Goal: Find specific page/section: Find specific page/section

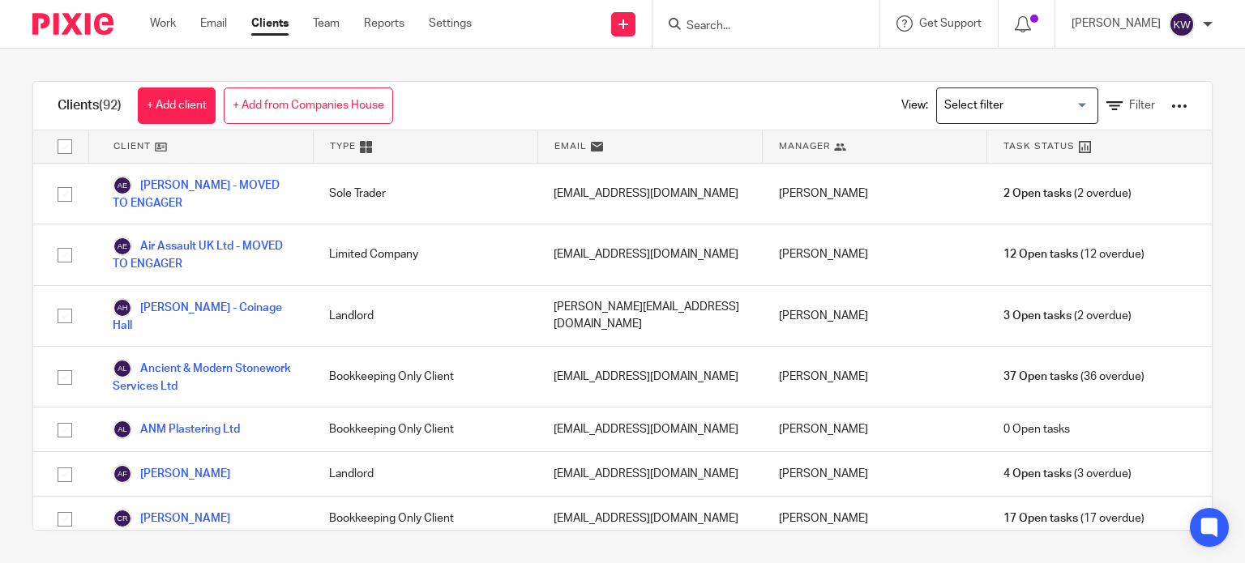
click at [755, 29] on input "Search" at bounding box center [758, 26] width 146 height 15
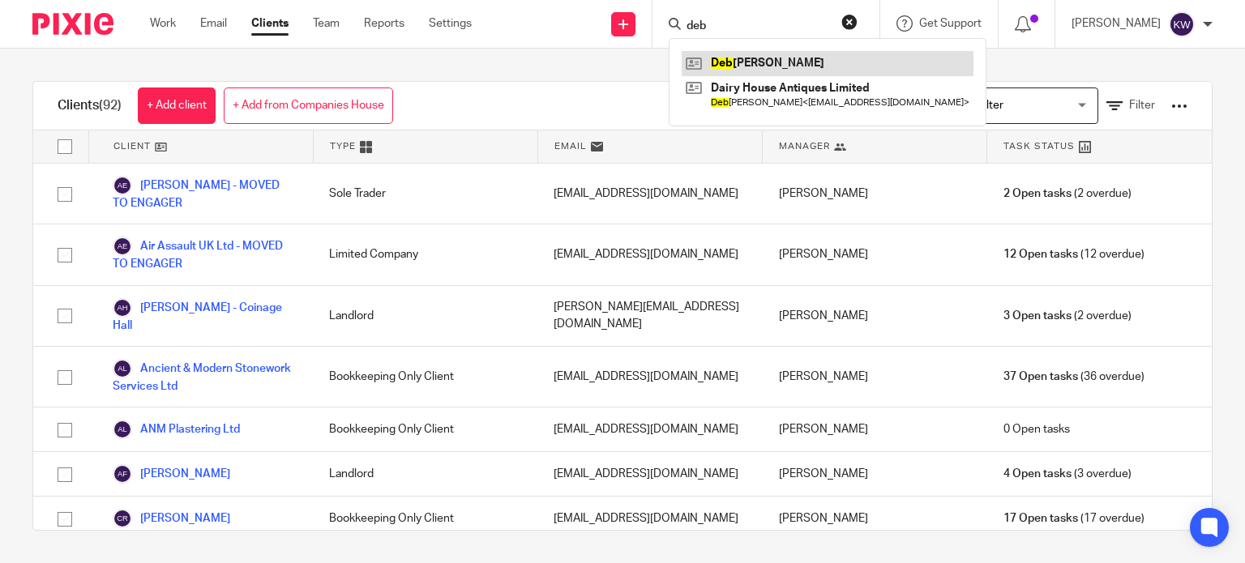
type input "deb"
click at [817, 54] on link at bounding box center [827, 63] width 292 height 24
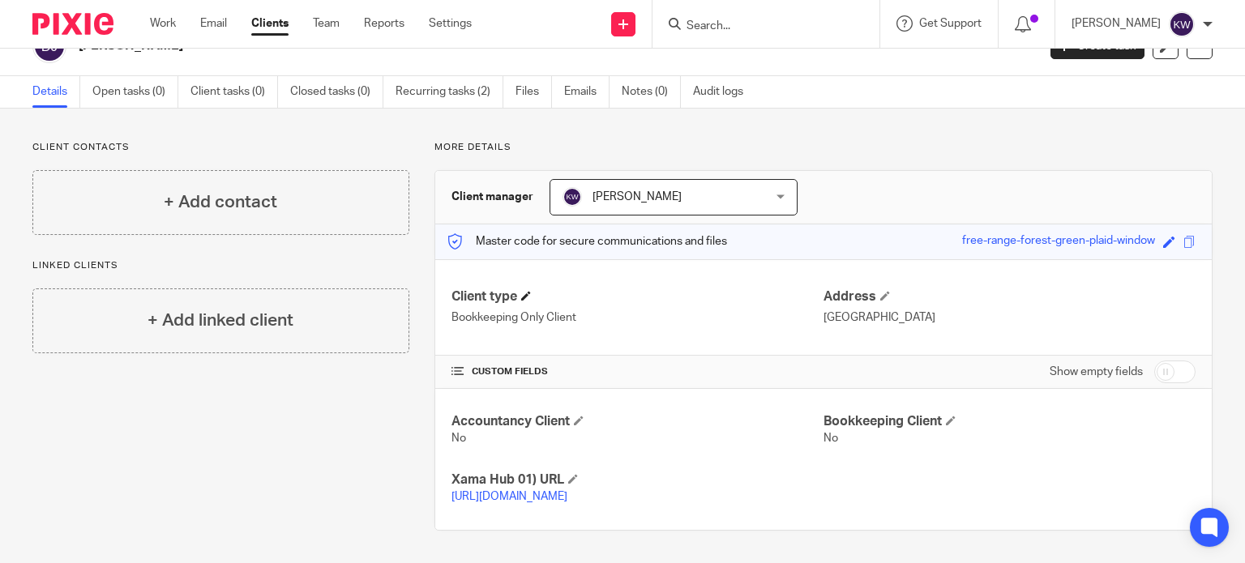
scroll to position [46, 0]
click at [560, 491] on link "[URL][DOMAIN_NAME]" at bounding box center [509, 496] width 116 height 11
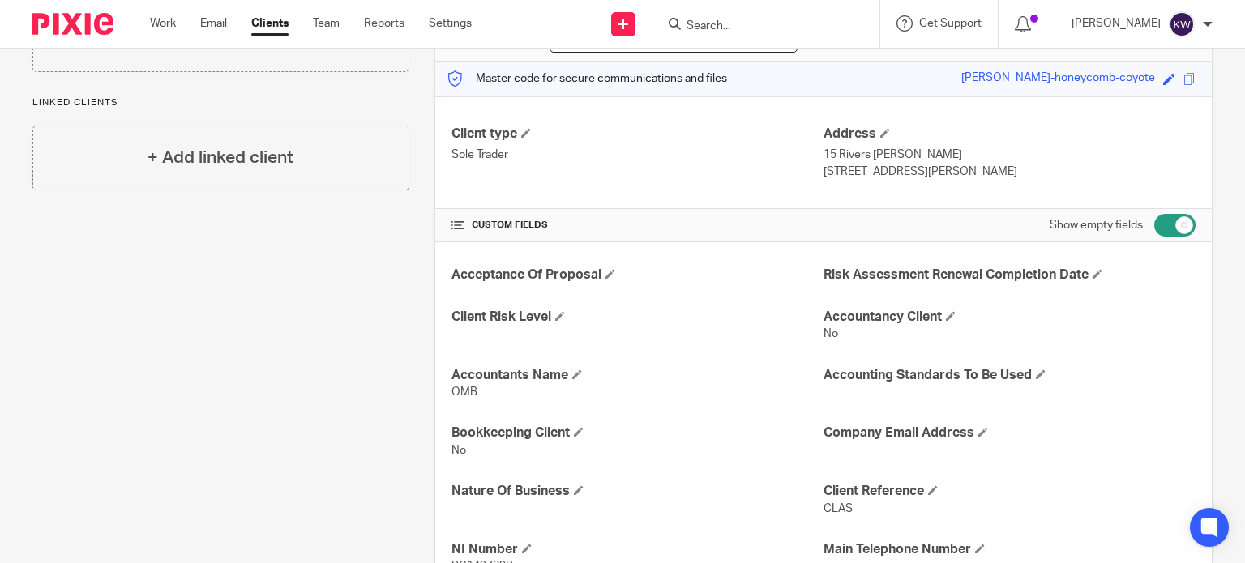
scroll to position [67, 0]
